Goal: Download file/media

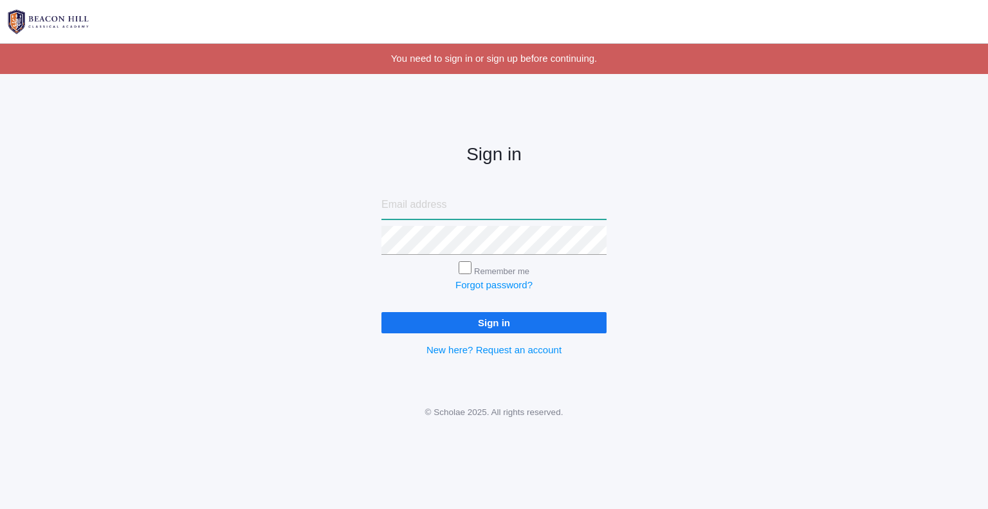
type input "[EMAIL_ADDRESS][DOMAIN_NAME]"
click at [465, 313] on input "Sign in" at bounding box center [493, 322] width 225 height 21
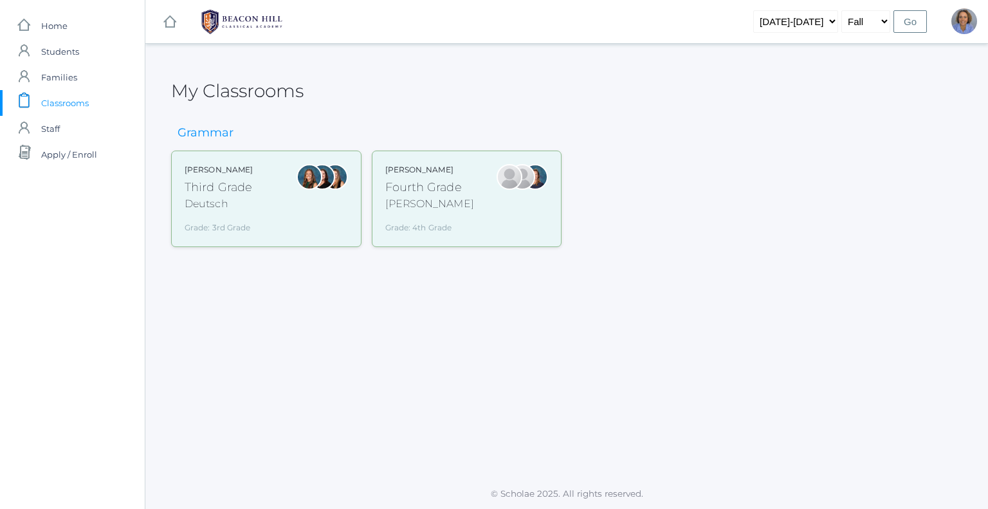
click at [219, 187] on div "Third Grade" at bounding box center [219, 187] width 68 height 17
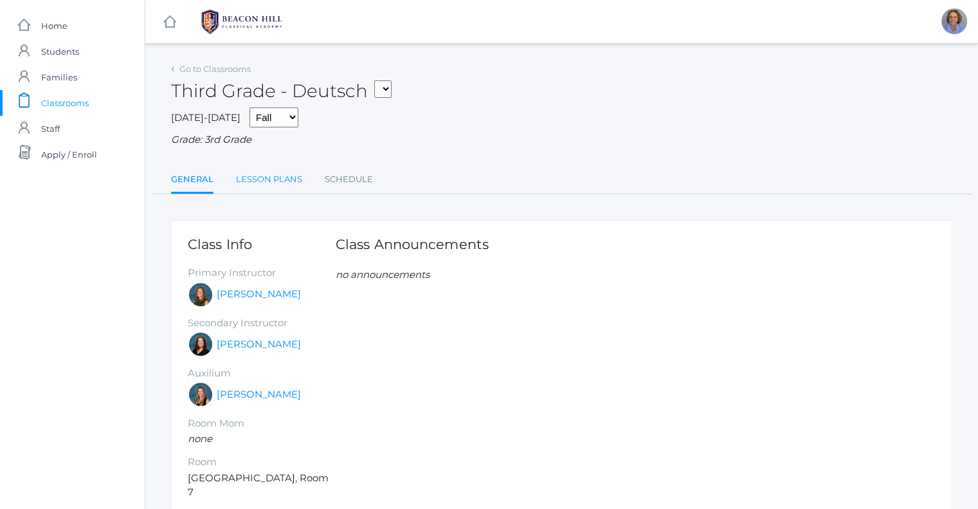
click at [261, 182] on link "Lesson Plans" at bounding box center [269, 180] width 66 height 26
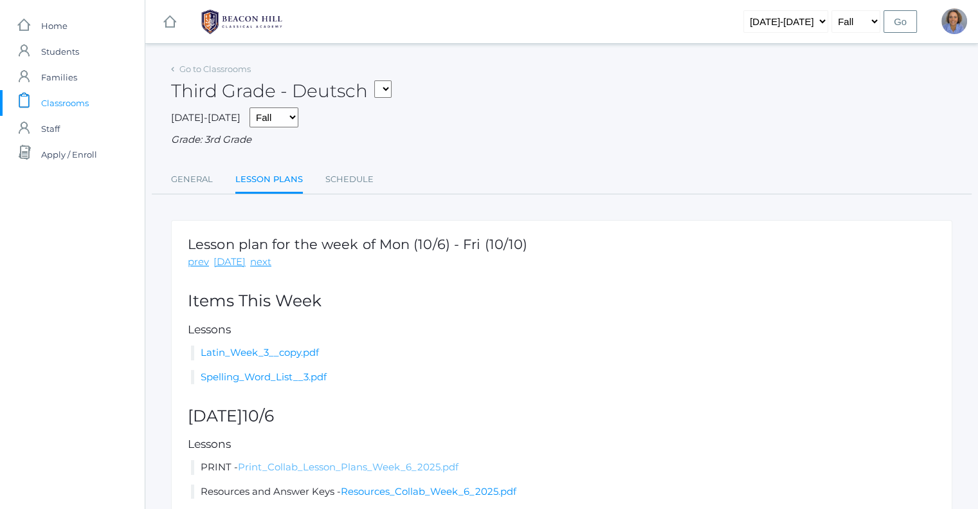
click at [334, 468] on link "Print_Collab_Lesson_Plans_Week_6_2025.pdf" at bounding box center [348, 466] width 221 height 12
click at [316, 461] on link "Print_Collab_Lesson_Plans_Week_6_2025.pdf" at bounding box center [348, 466] width 221 height 12
click at [415, 468] on link "Print_Collab_Lesson_Plans_Week_6_2025.pdf" at bounding box center [348, 466] width 221 height 12
click at [215, 68] on link "Go to Classrooms" at bounding box center [214, 69] width 71 height 10
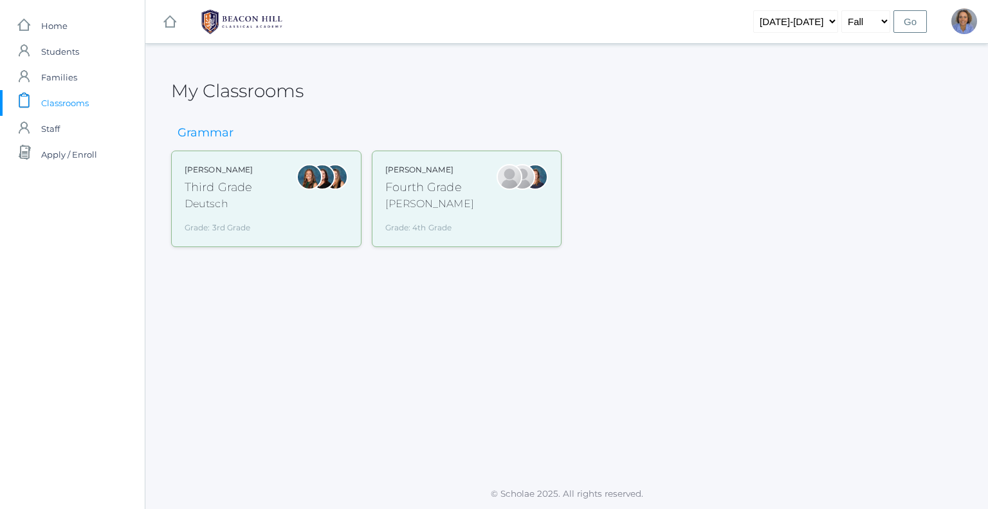
click at [454, 197] on div "Chaffin" at bounding box center [429, 203] width 89 height 15
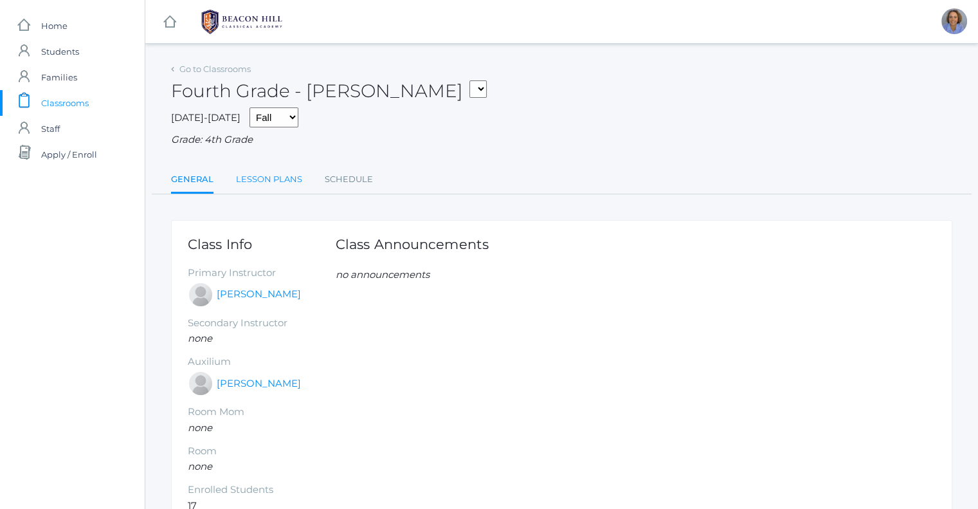
click at [284, 181] on link "Lesson Plans" at bounding box center [269, 180] width 66 height 26
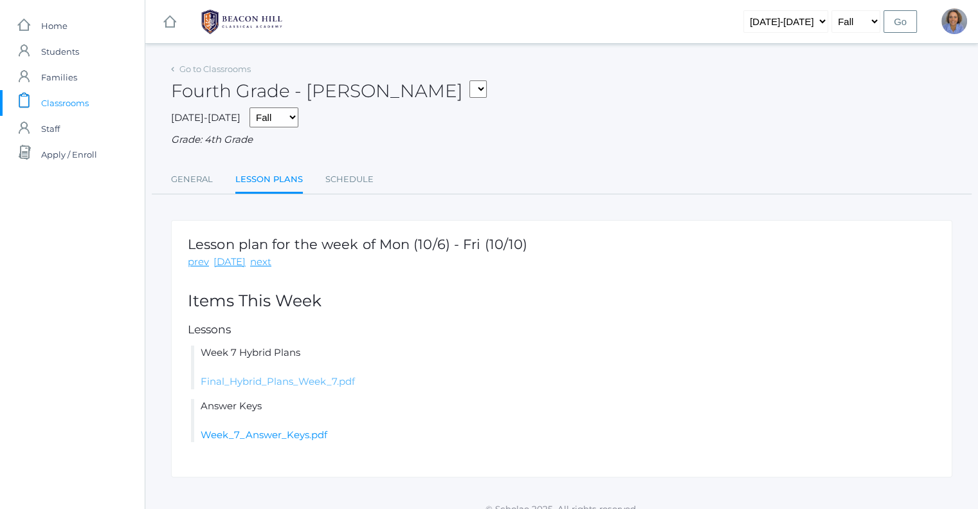
click at [300, 385] on link "Final_Hybrid_Plans_Week_7.pdf" at bounding box center [278, 381] width 154 height 12
